Goal: Transaction & Acquisition: Purchase product/service

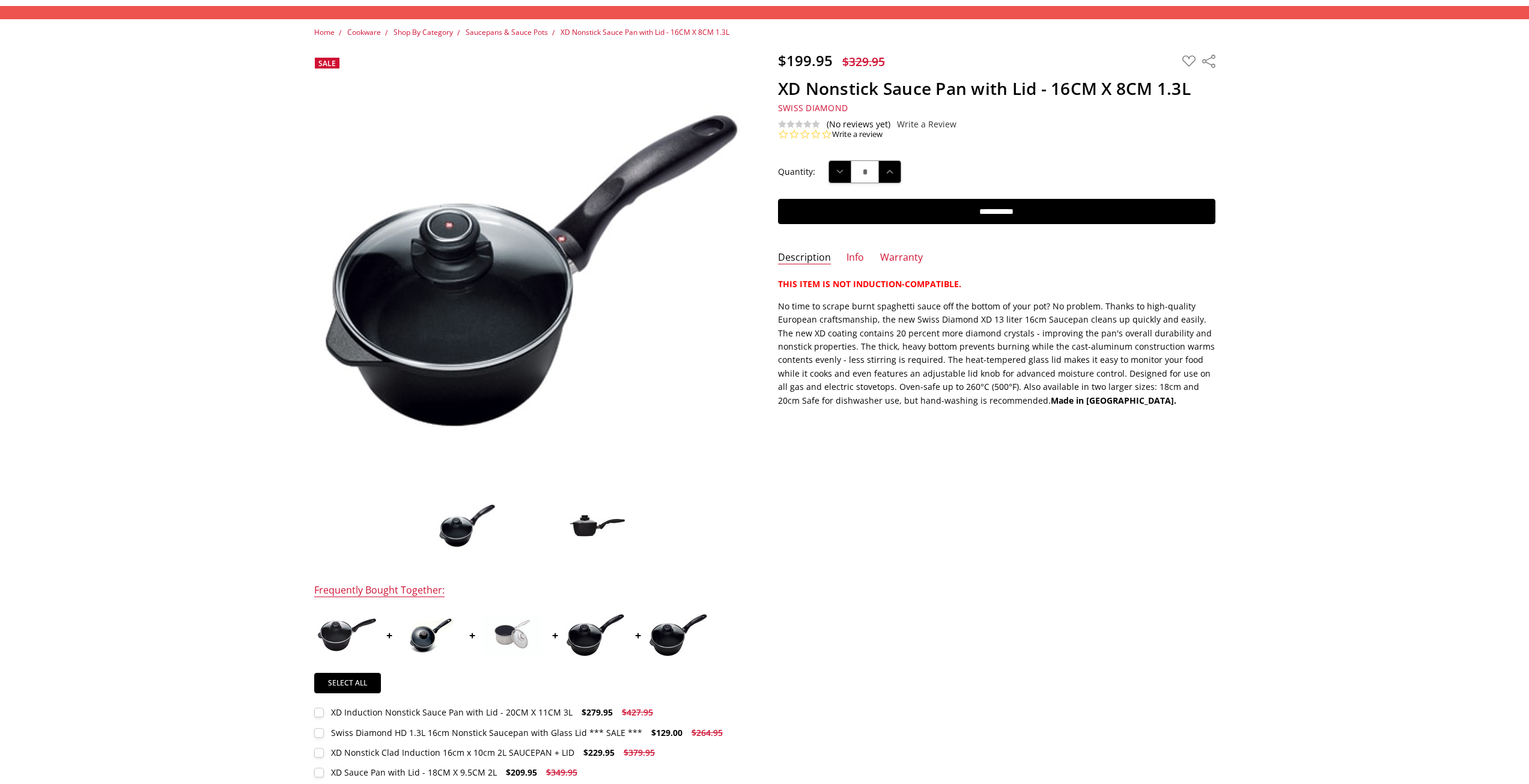
scroll to position [180, 0]
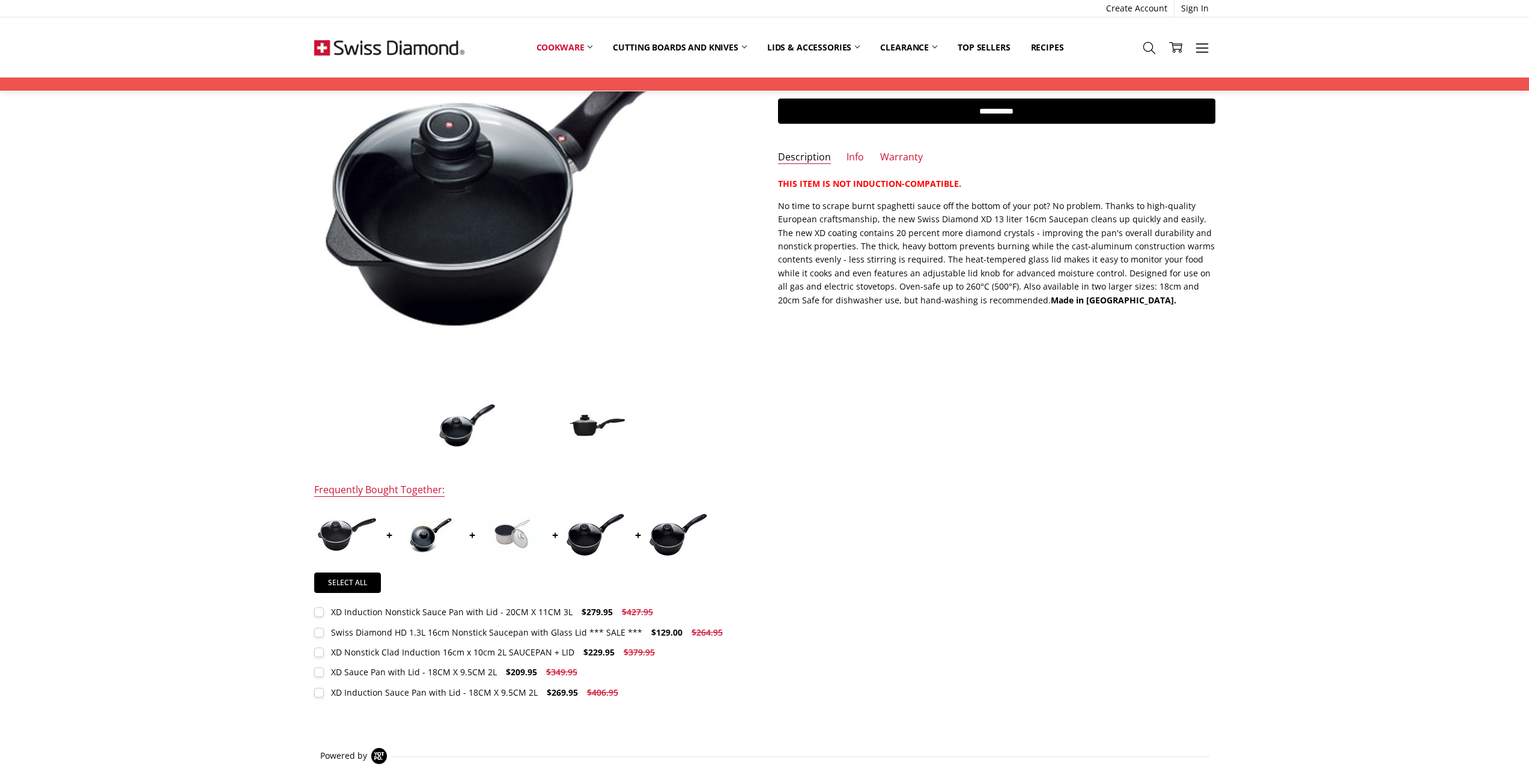
click at [516, 540] on img at bounding box center [512, 535] width 60 height 41
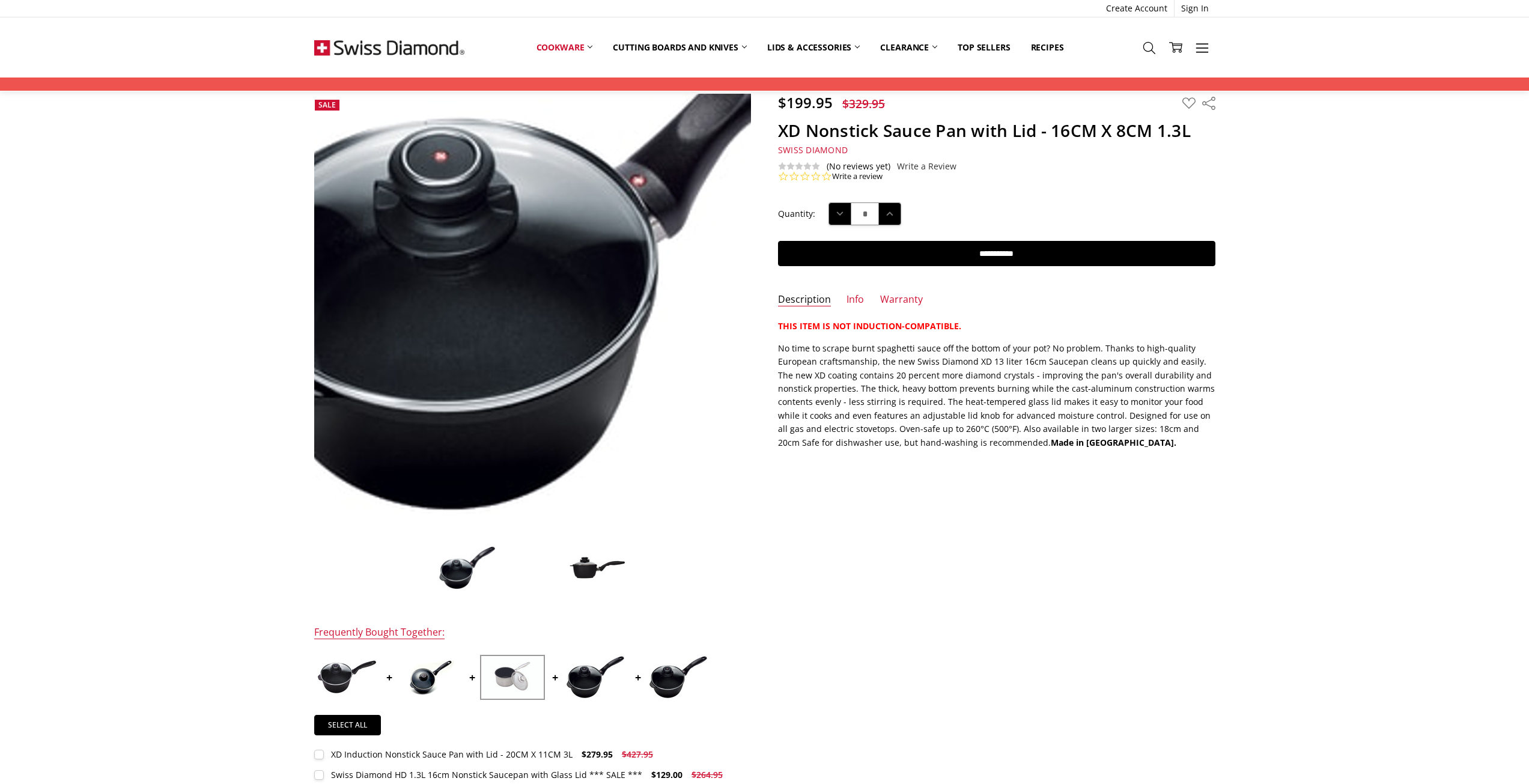
scroll to position [0, 0]
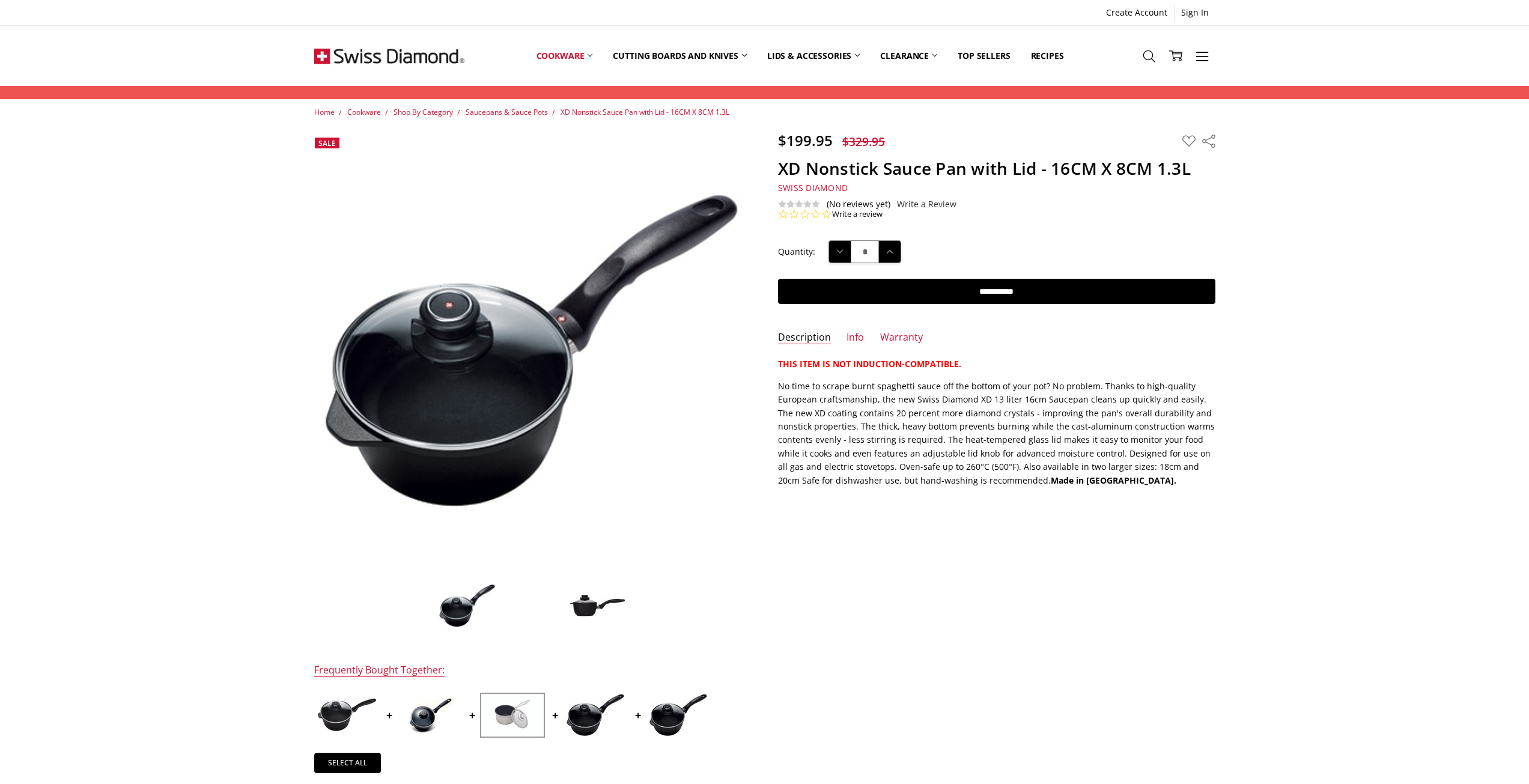
click at [603, 601] on img at bounding box center [597, 604] width 60 height 24
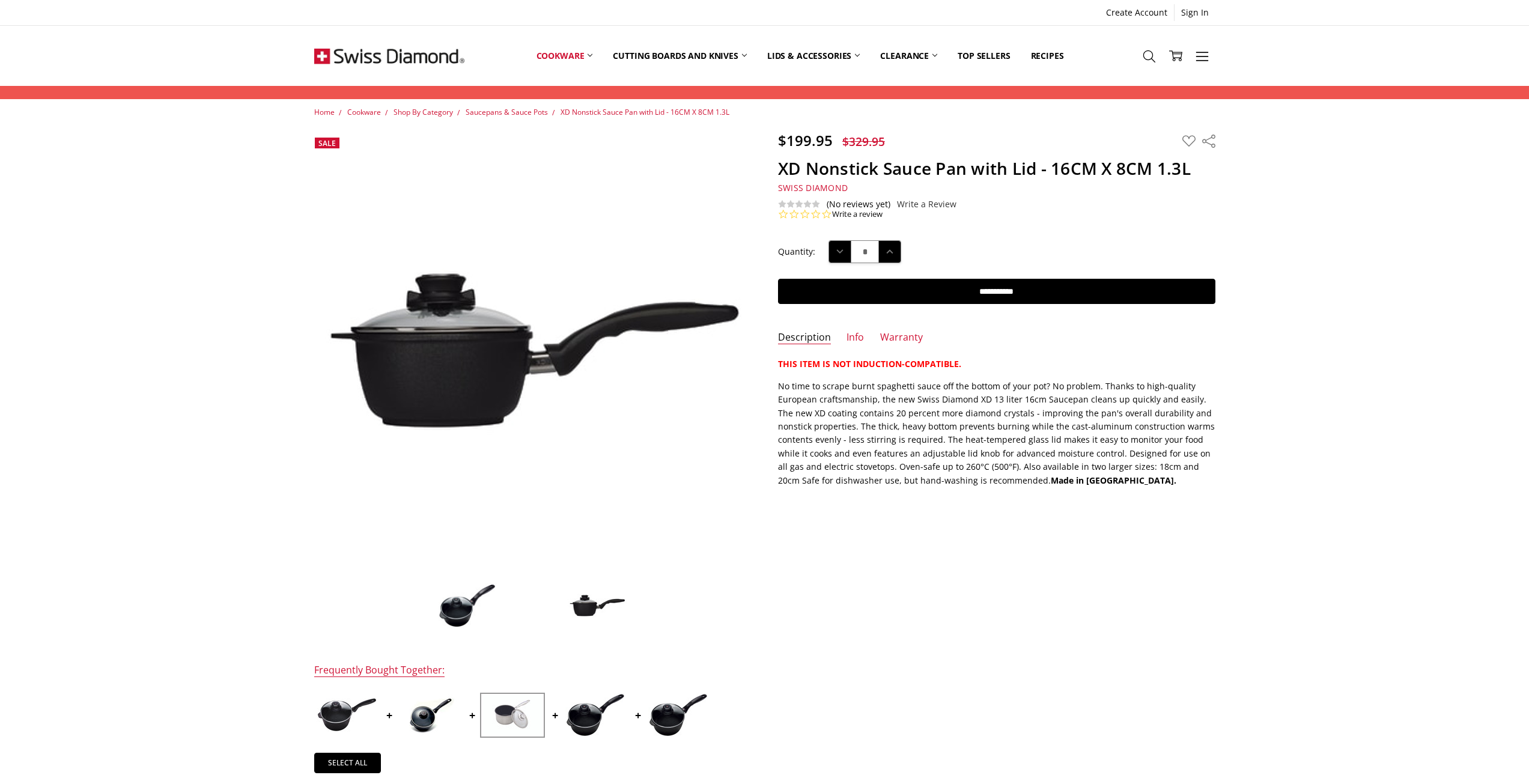
click at [463, 597] on img at bounding box center [468, 605] width 60 height 46
